Goal: Contribute content

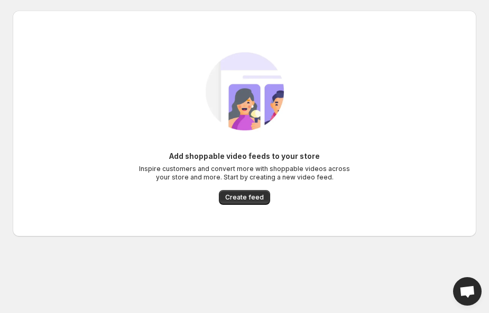
click at [244, 199] on span "Create feed" at bounding box center [244, 197] width 39 height 8
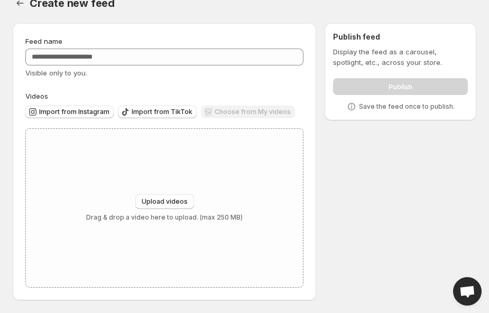
scroll to position [17, 0]
click at [220, 116] on div "Choose from My videos" at bounding box center [248, 113] width 94 height 14
click at [164, 204] on span "Upload videos" at bounding box center [165, 202] width 46 height 8
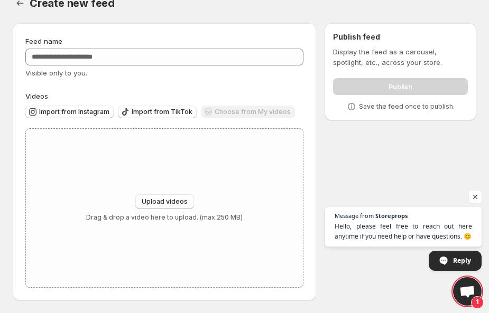
type input "**********"
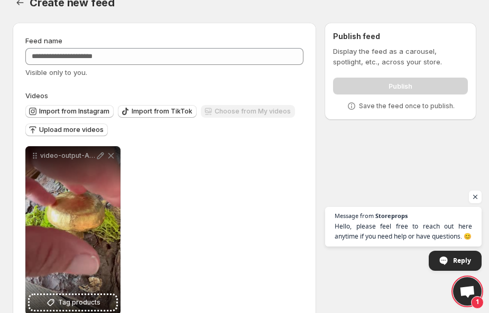
click at [81, 304] on span "Tag products" at bounding box center [79, 302] width 42 height 11
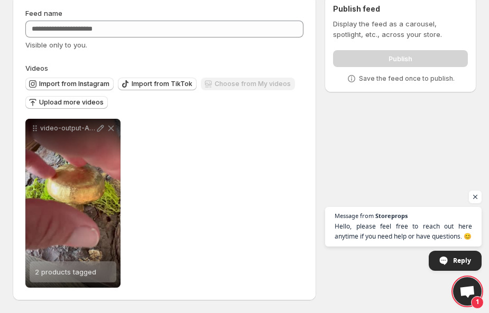
scroll to position [46, 0]
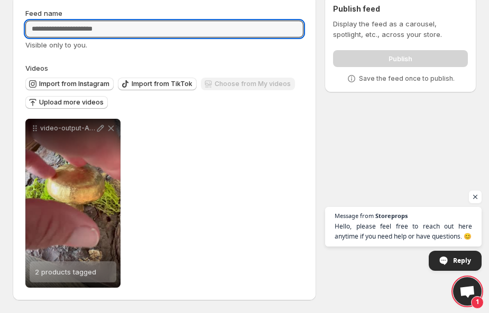
click at [35, 29] on input "Feed name" at bounding box center [164, 29] width 278 height 17
type input "****"
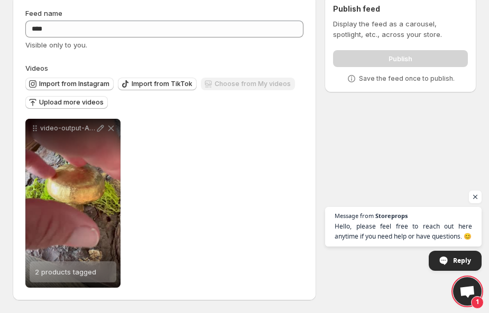
scroll to position [0, 0]
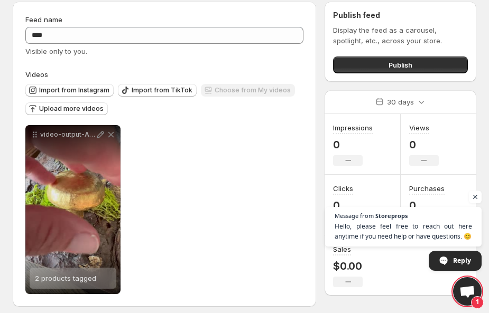
scroll to position [38, 0]
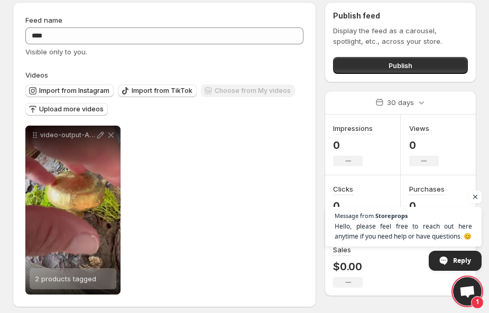
click at [411, 68] on span "Publish" at bounding box center [400, 65] width 24 height 11
click at [406, 69] on span "Publish" at bounding box center [400, 65] width 24 height 11
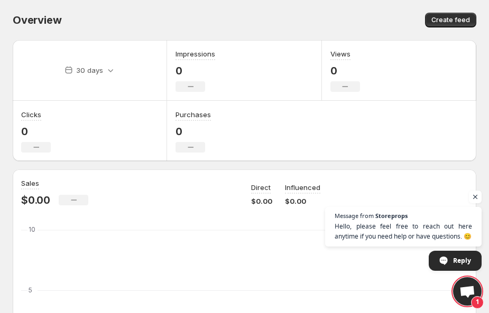
click at [455, 18] on span "Create feed" at bounding box center [450, 20] width 39 height 8
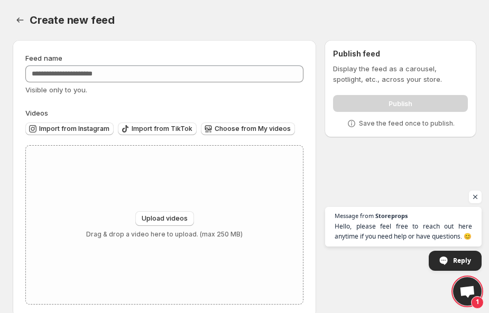
click at [174, 219] on span "Upload videos" at bounding box center [165, 219] width 46 height 8
type input "**********"
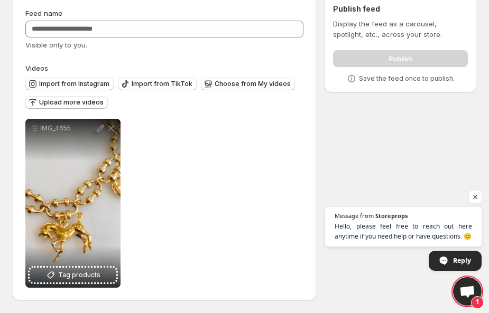
scroll to position [46, 0]
click at [60, 280] on span "Tag products" at bounding box center [79, 275] width 42 height 11
click at [422, 59] on div "Publish" at bounding box center [400, 56] width 135 height 21
click at [385, 63] on div "Publish" at bounding box center [400, 56] width 135 height 21
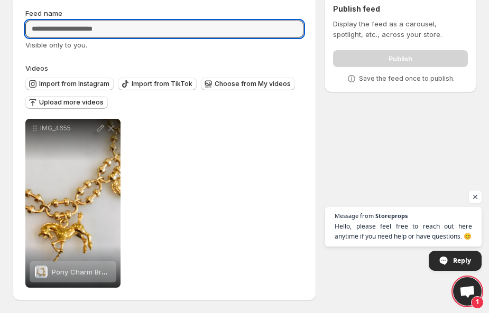
click at [44, 31] on input "Feed name" at bounding box center [164, 29] width 278 height 17
type input "*******"
click at [229, 266] on div "IMG_4655 Pony Charm Bracelet Save Cancel Video title ******** File extension (e…" at bounding box center [164, 203] width 278 height 169
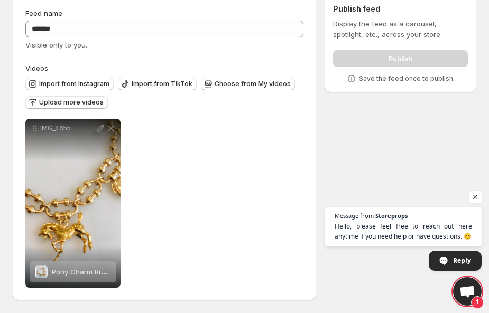
click at [414, 58] on div "Publish" at bounding box center [400, 56] width 135 height 21
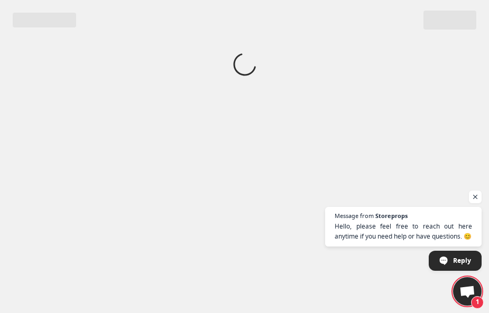
scroll to position [0, 0]
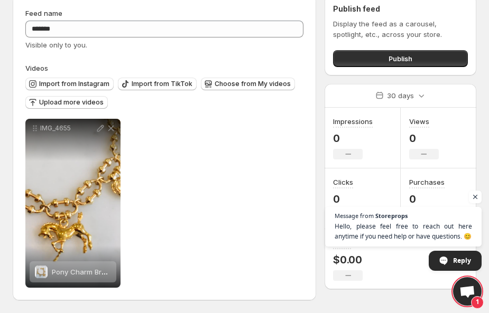
scroll to position [46, 0]
click at [436, 61] on button "Publish" at bounding box center [400, 58] width 135 height 17
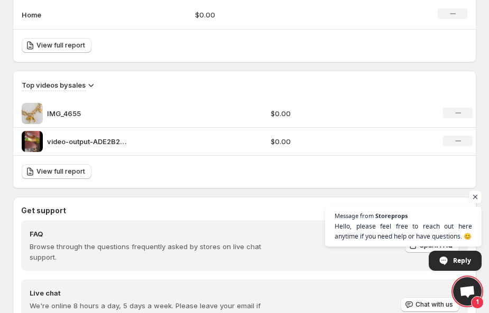
scroll to position [768, 0]
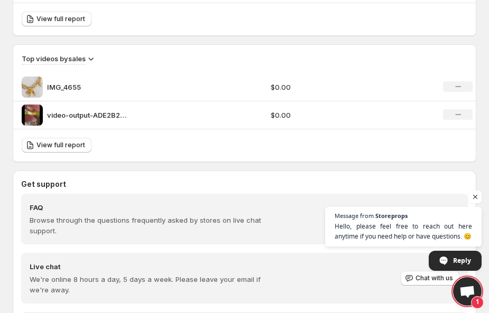
click at [457, 119] on icon "No change" at bounding box center [458, 114] width 6 height 8
